Goal: Task Accomplishment & Management: Complete application form

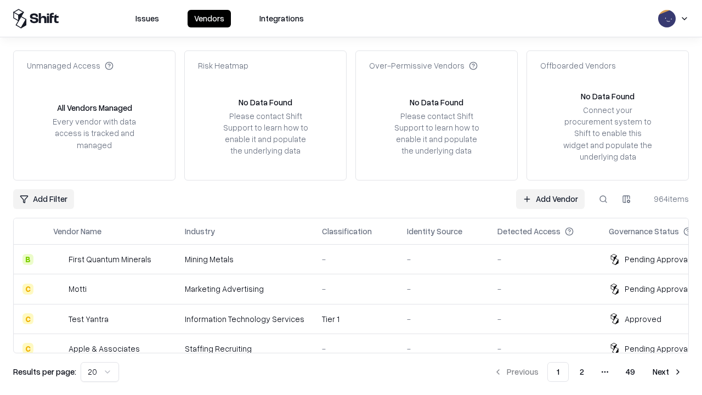
click at [550, 199] on link "Add Vendor" at bounding box center [550, 199] width 69 height 20
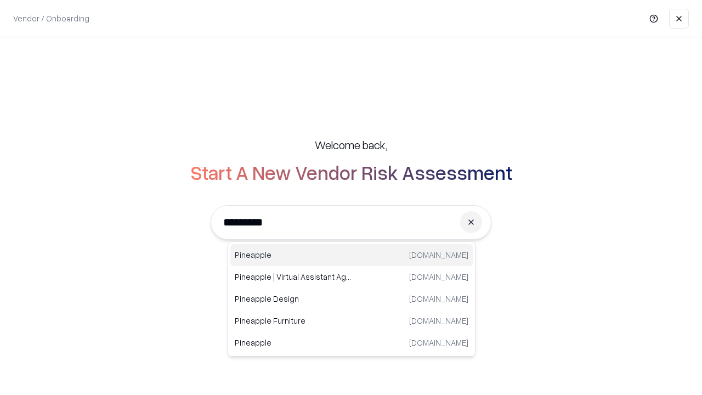
click at [352, 255] on div "Pineapple pineappleenergy.com" at bounding box center [351, 255] width 243 height 22
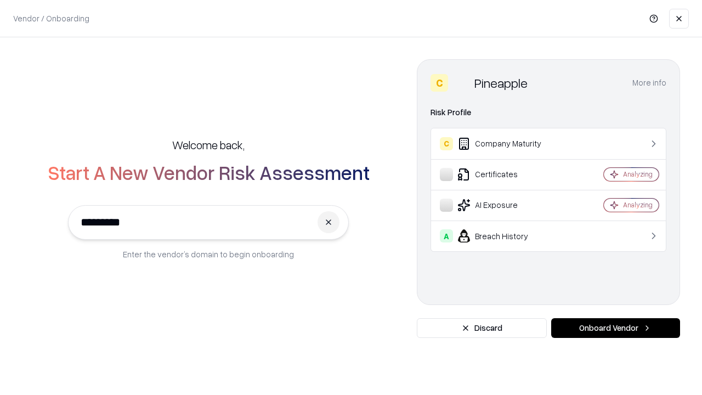
type input "*********"
click at [616, 328] on button "Onboard Vendor" at bounding box center [616, 328] width 129 height 20
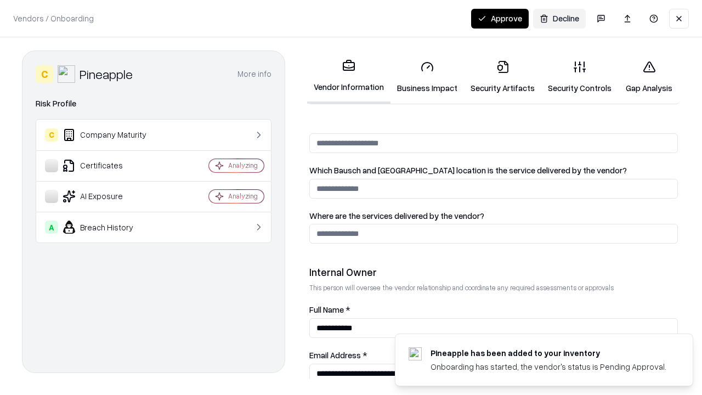
scroll to position [569, 0]
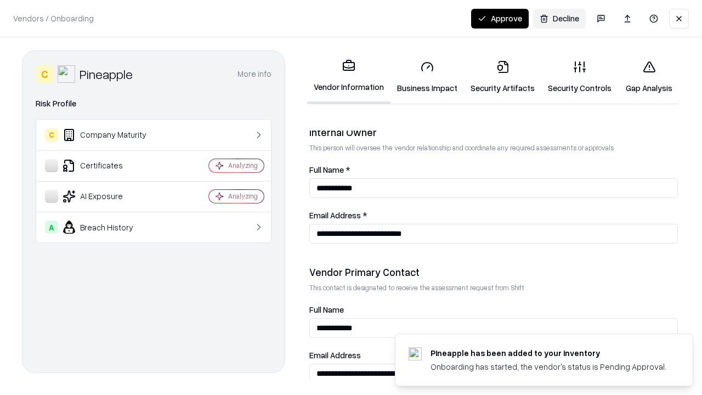
click at [427, 77] on link "Business Impact" at bounding box center [428, 77] width 74 height 51
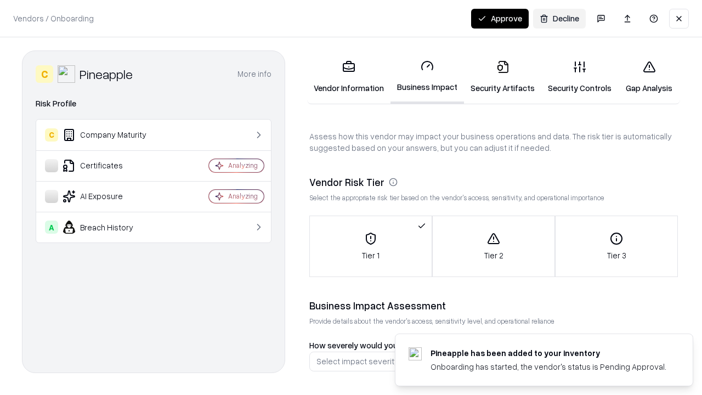
click at [503, 77] on link "Security Artifacts" at bounding box center [502, 77] width 77 height 51
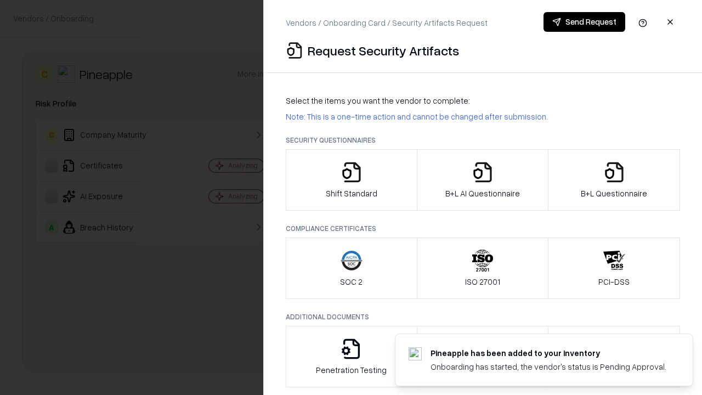
click at [351, 180] on icon "button" at bounding box center [352, 172] width 22 height 22
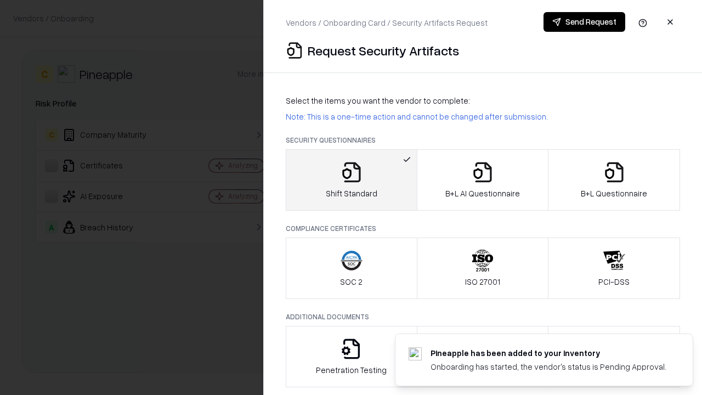
click at [584, 22] on button "Send Request" at bounding box center [585, 22] width 82 height 20
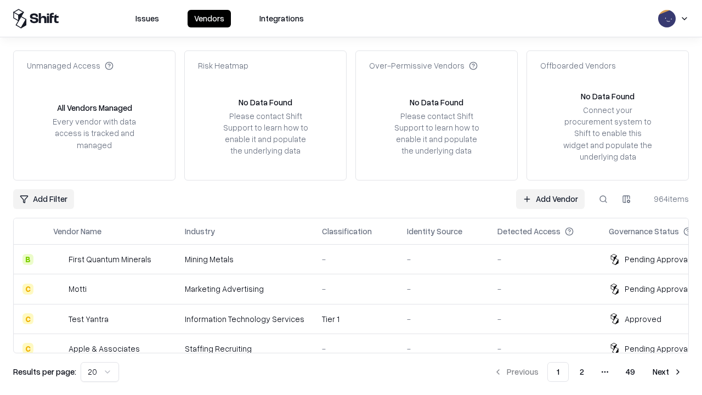
click at [604, 199] on button at bounding box center [604, 199] width 20 height 20
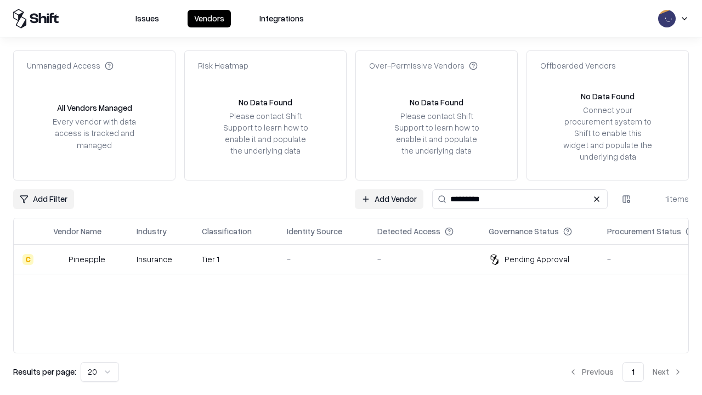
type input "*********"
click at [358, 259] on div "-" at bounding box center [323, 260] width 73 height 12
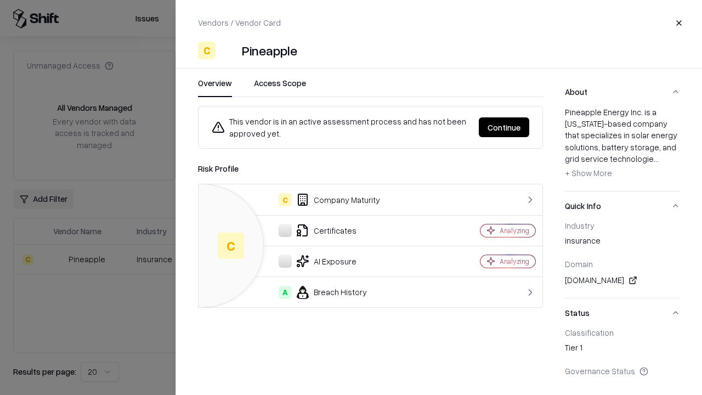
click at [504, 127] on button "Continue" at bounding box center [504, 127] width 50 height 20
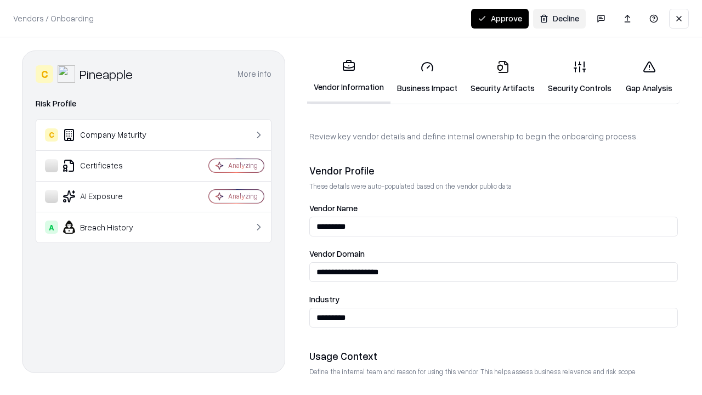
click at [503, 77] on link "Security Artifacts" at bounding box center [502, 77] width 77 height 51
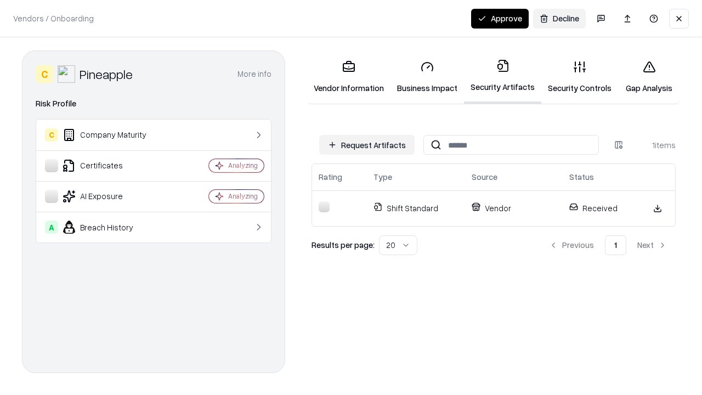
click at [580, 77] on link "Security Controls" at bounding box center [580, 77] width 77 height 51
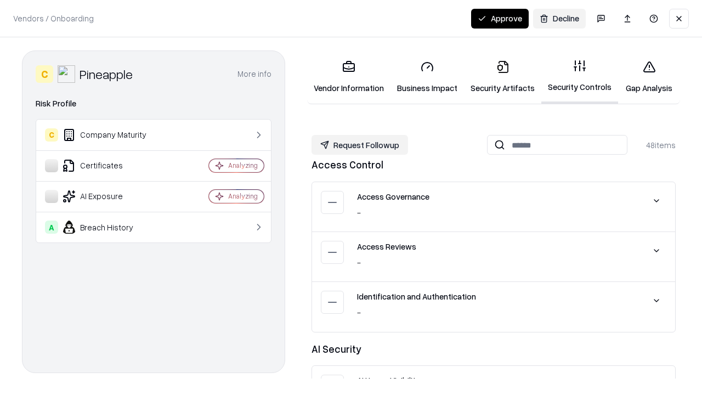
click at [360, 145] on button "Request Followup" at bounding box center [360, 145] width 97 height 20
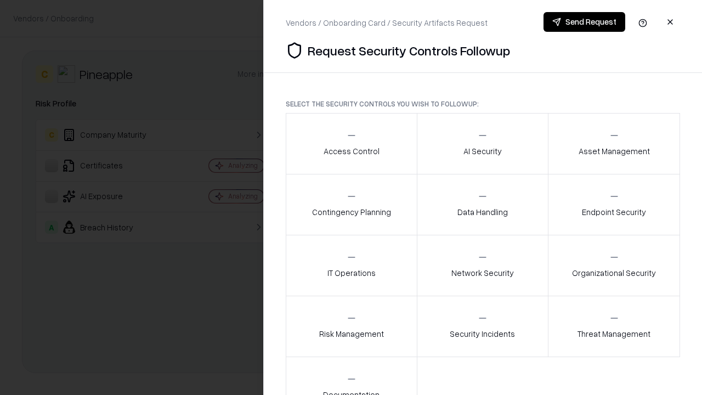
click at [351, 144] on div "Access Control" at bounding box center [352, 143] width 56 height 27
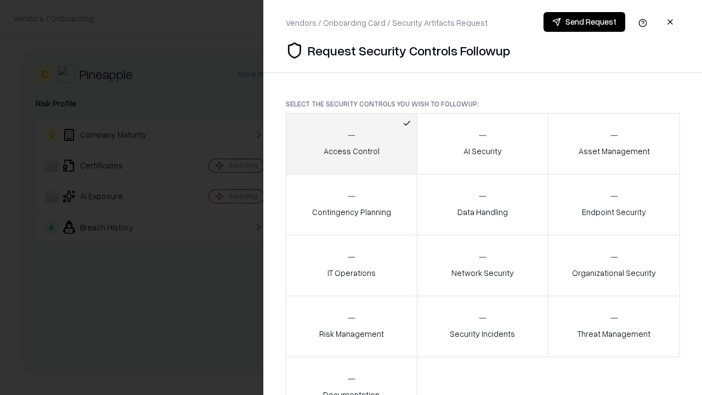
click at [584, 22] on button "Send Request" at bounding box center [585, 22] width 82 height 20
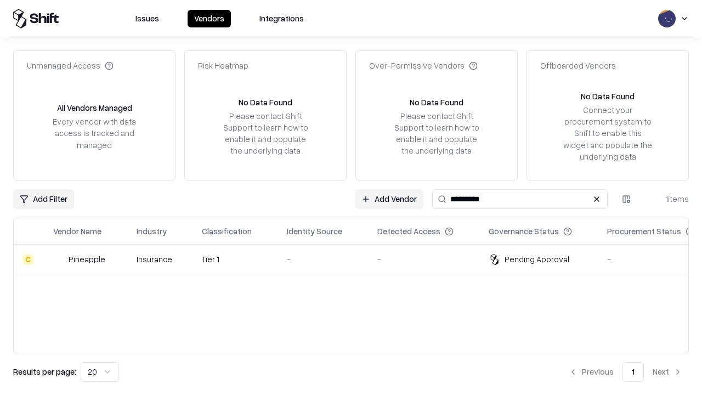
type input "*********"
click at [358, 259] on div "-" at bounding box center [323, 260] width 73 height 12
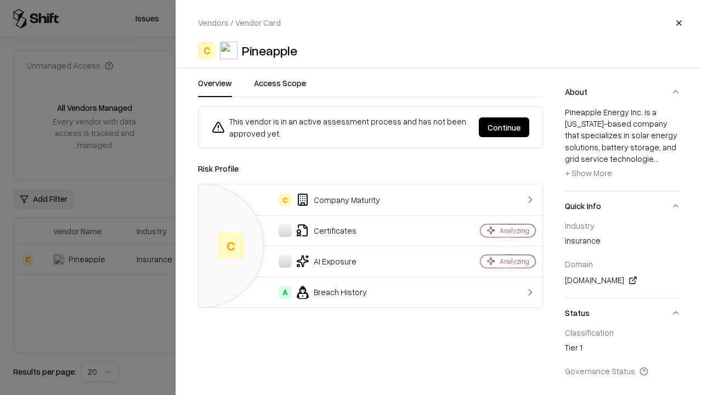
click at [504, 127] on button "Continue" at bounding box center [504, 127] width 50 height 20
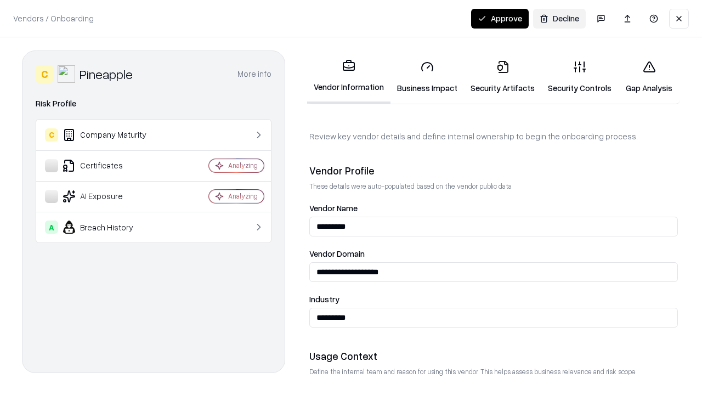
click at [500, 18] on button "Approve" at bounding box center [500, 19] width 58 height 20
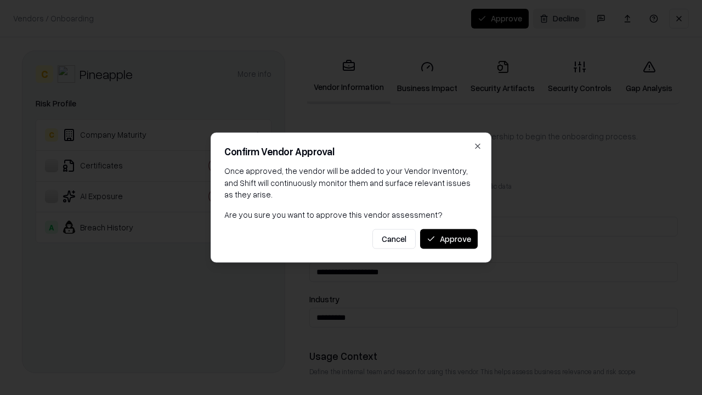
click at [449, 239] on button "Approve" at bounding box center [449, 239] width 58 height 20
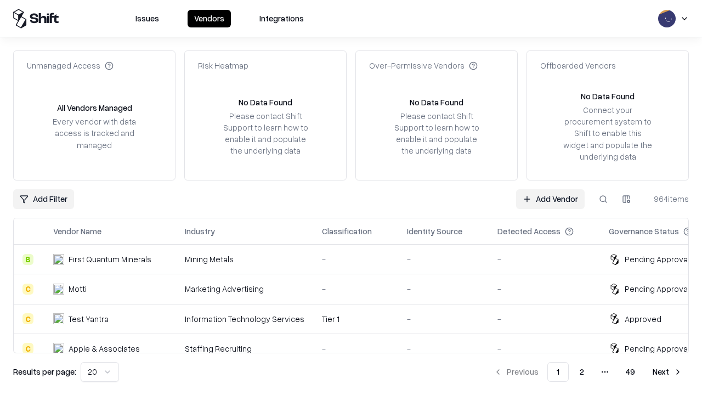
type input "*********"
click at [550, 199] on link "Add Vendor" at bounding box center [550, 199] width 69 height 20
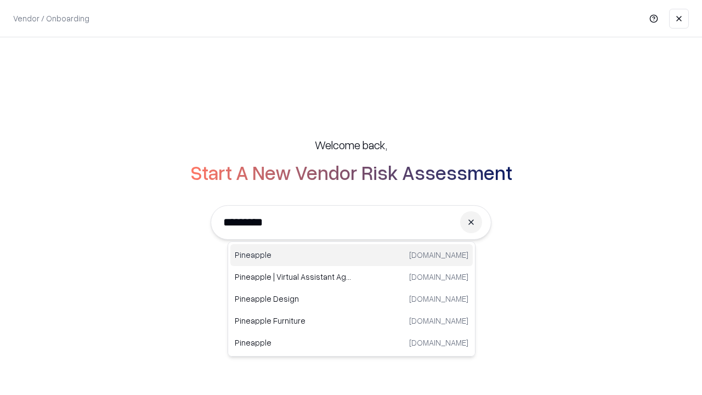
click at [352, 255] on div "Pineapple [DOMAIN_NAME]" at bounding box center [351, 255] width 243 height 22
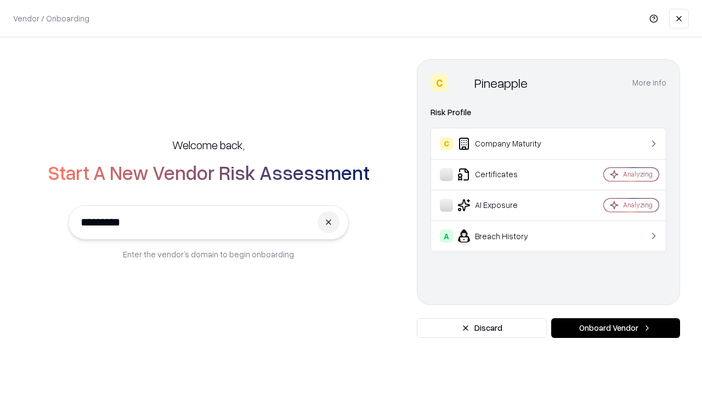
type input "*********"
click at [616, 328] on button "Onboard Vendor" at bounding box center [616, 328] width 129 height 20
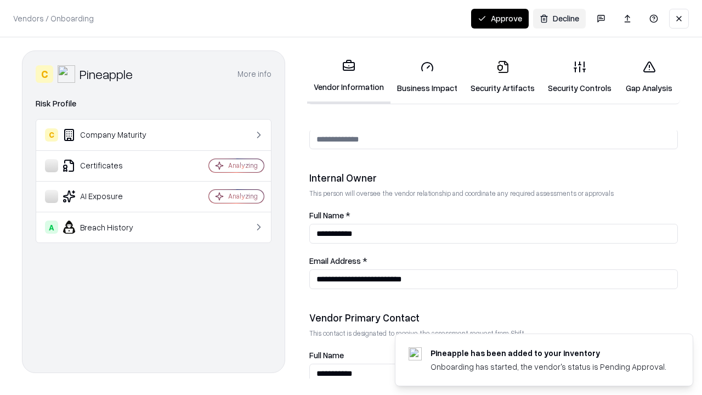
scroll to position [569, 0]
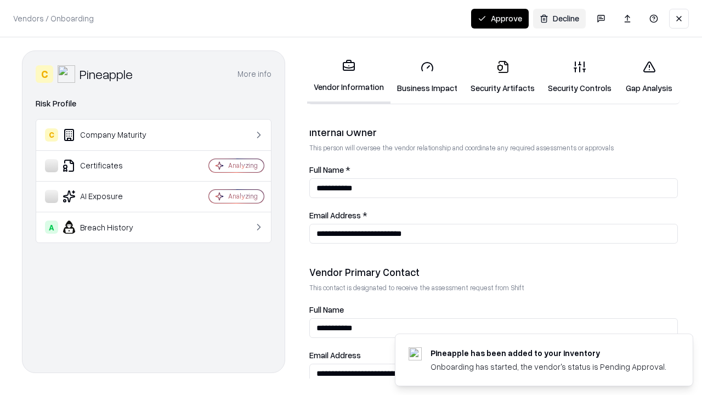
click at [500, 18] on button "Approve" at bounding box center [500, 19] width 58 height 20
